Goal: Ask a question

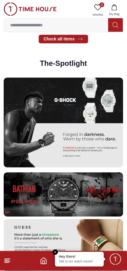
scroll to position [899, 0]
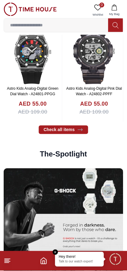
click at [83, 24] on input at bounding box center [56, 25] width 105 height 12
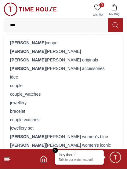
type input "***"
click at [70, 48] on div "[PERSON_NAME]" at bounding box center [64, 51] width 112 height 9
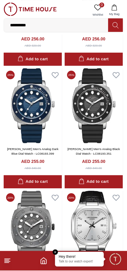
scroll to position [118, 0]
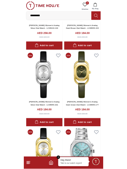
scroll to position [2684, 0]
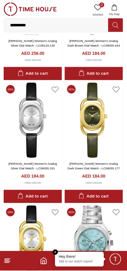
click at [57, 23] on input "**********" at bounding box center [56, 25] width 105 height 12
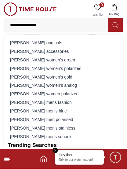
type input "**********"
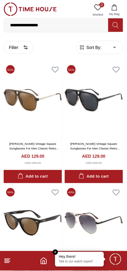
click at [47, 23] on input "**********" at bounding box center [56, 25] width 105 height 12
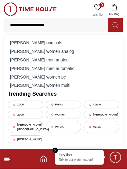
type input "**********"
click at [74, 59] on div "[PERSON_NAME] men analog" at bounding box center [64, 60] width 112 height 9
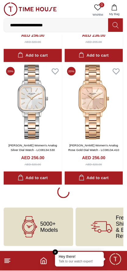
scroll to position [1107, 0]
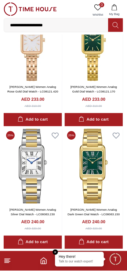
scroll to position [3570, 0]
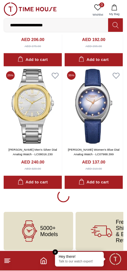
scroll to position [6034, 0]
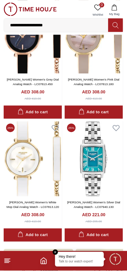
scroll to position [7127, 0]
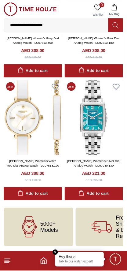
scroll to position [6159, 0]
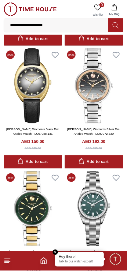
click at [64, 256] on div "Hey there!" at bounding box center [80, 257] width 42 height 5
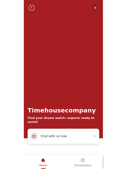
scroll to position [6193, 0]
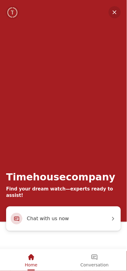
click at [31, 225] on div "Chat with us now" at bounding box center [63, 219] width 115 height 24
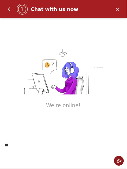
type textarea "*"
type textarea "**********"
click at [119, 157] on em "Send" at bounding box center [119, 161] width 10 height 10
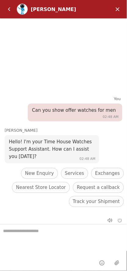
scroll to position [0, 0]
click at [113, 6] on header "[PERSON_NAME]" at bounding box center [63, 9] width 127 height 18
click at [114, 6] on em "Minimize" at bounding box center [118, 9] width 12 height 12
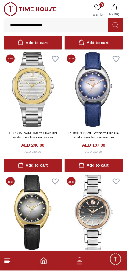
click at [43, 264] on icon "Home" at bounding box center [43, 260] width 7 height 7
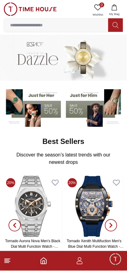
click at [45, 259] on icon "Home" at bounding box center [44, 261] width 6 height 6
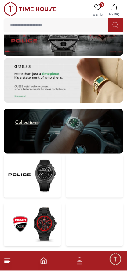
scroll to position [1150, 0]
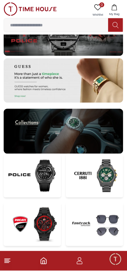
click at [102, 139] on img at bounding box center [64, 131] width 120 height 45
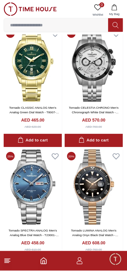
scroll to position [658, 0]
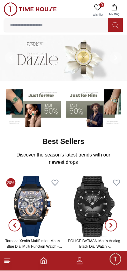
scroll to position [1001, 0]
